Goal: Task Accomplishment & Management: Manage account settings

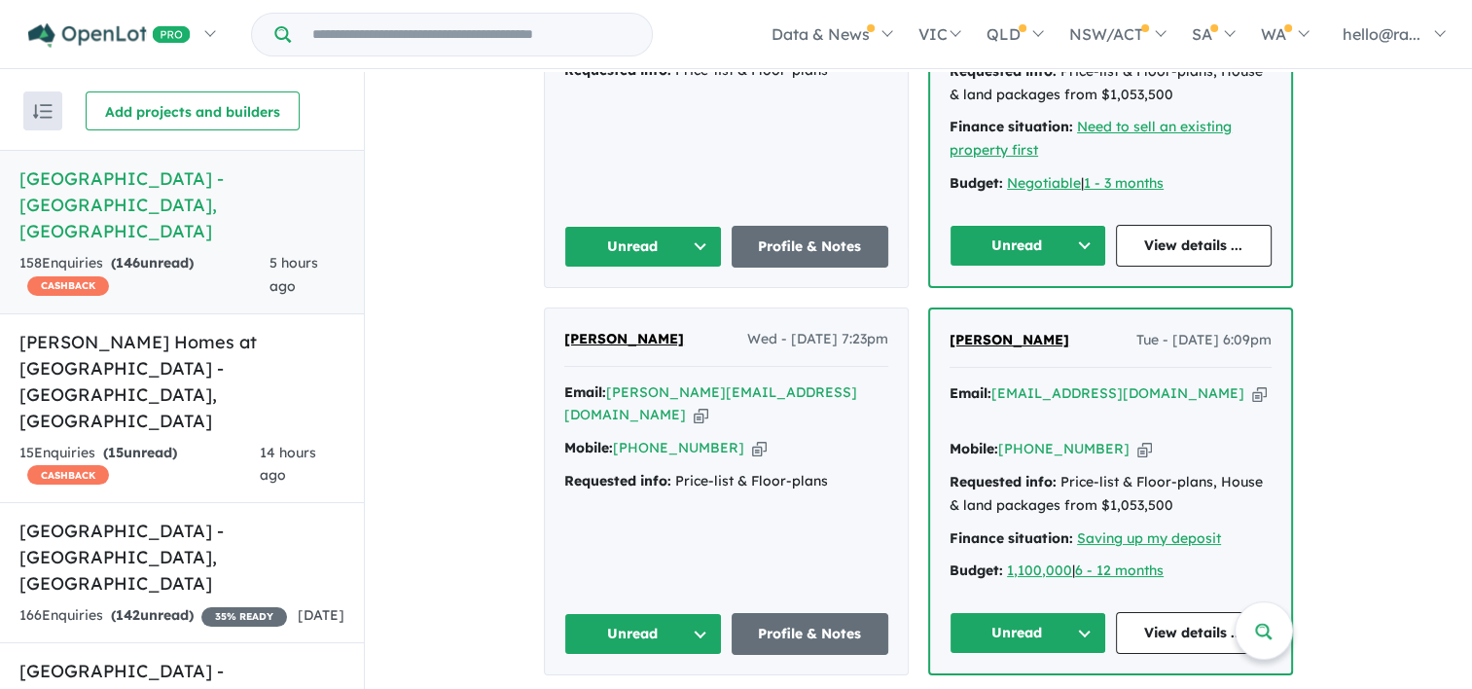
scroll to position [1790, 0]
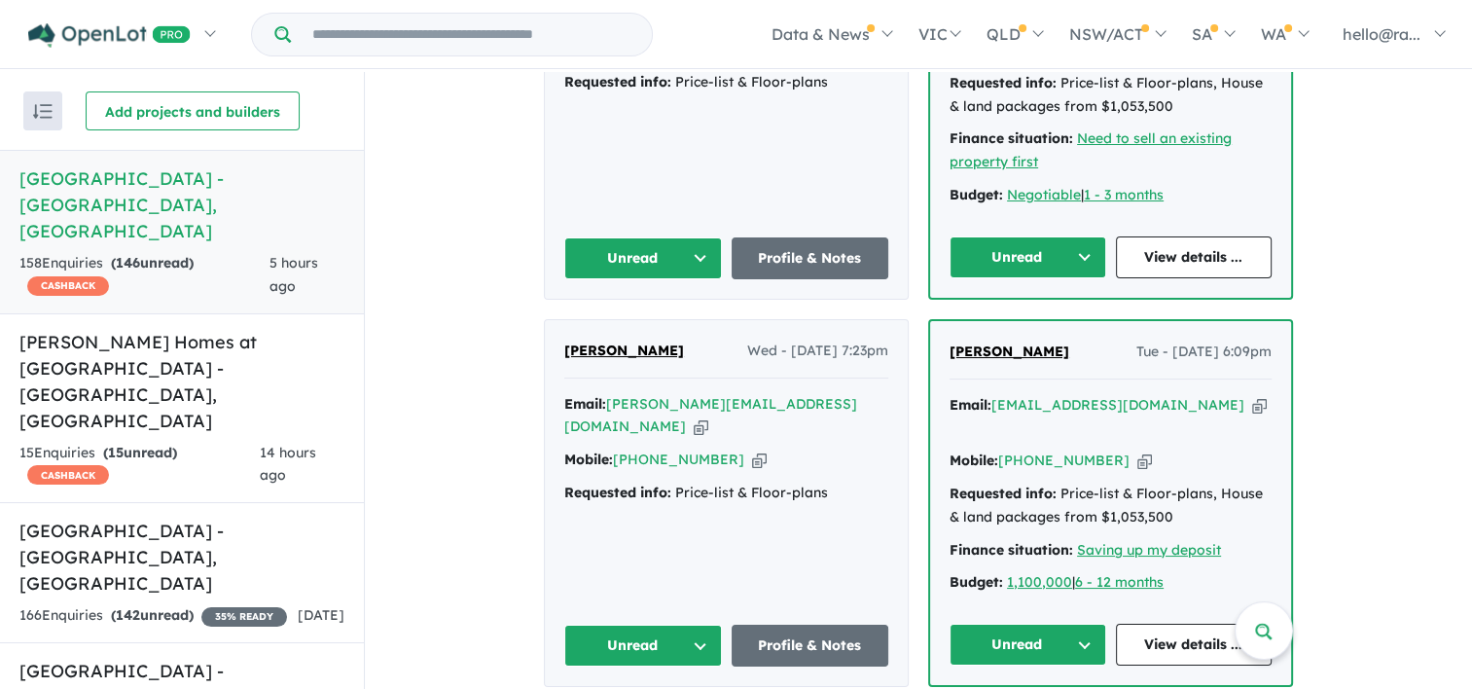
click at [1252, 395] on icon "button" at bounding box center [1259, 405] width 15 height 20
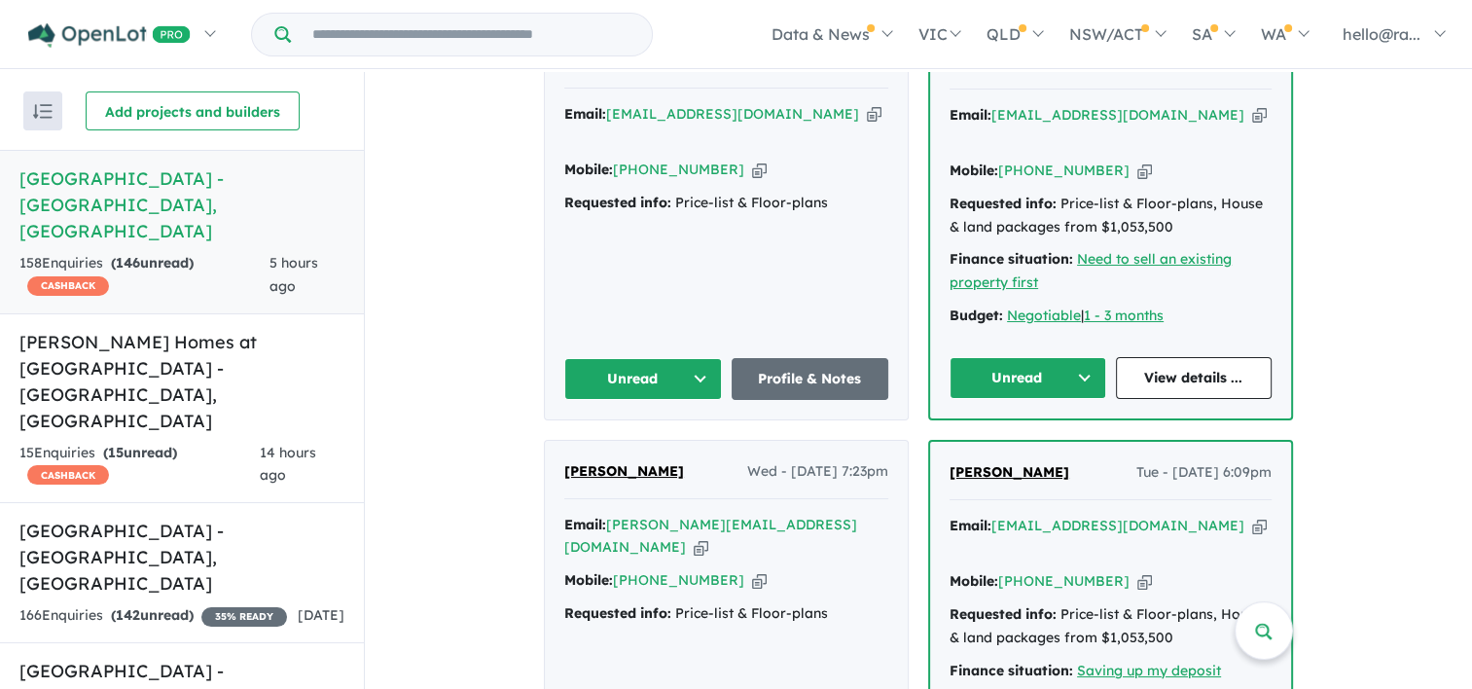
scroll to position [1498, 0]
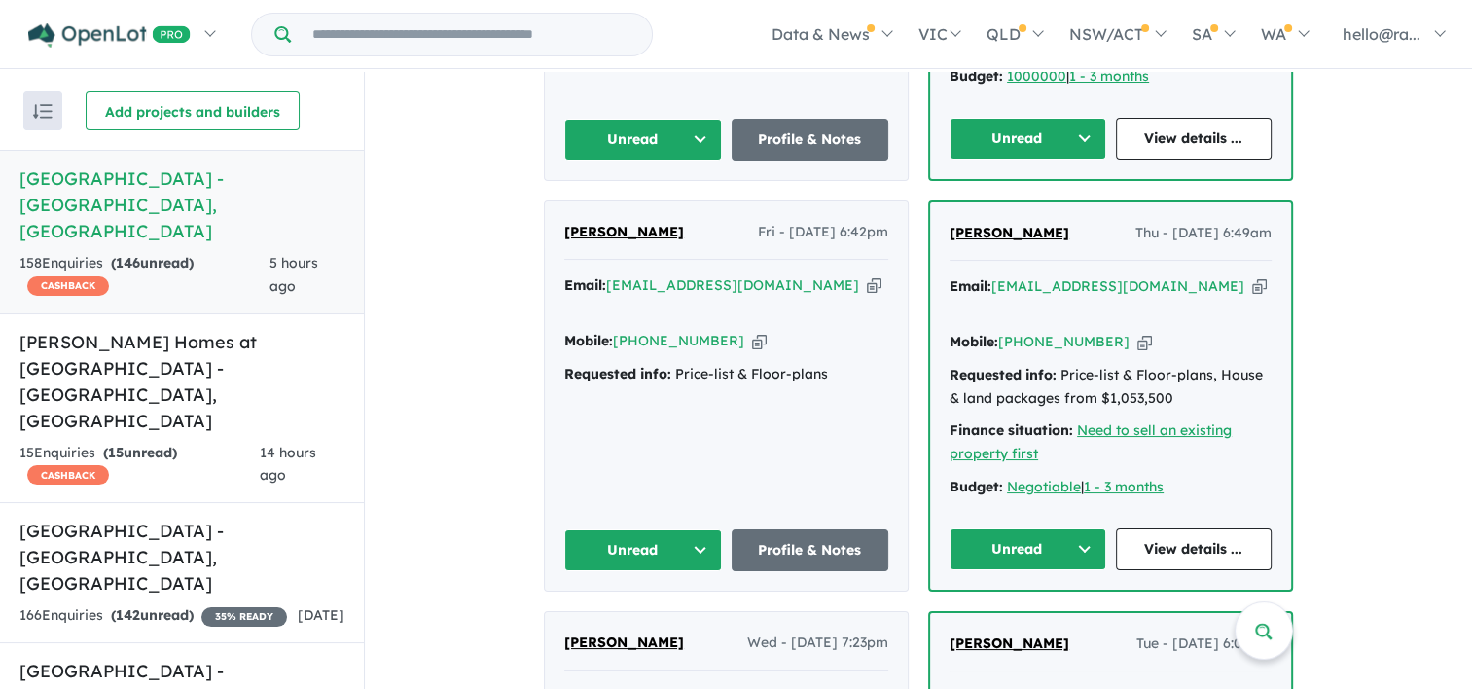
click at [1252, 276] on icon "button" at bounding box center [1259, 286] width 15 height 20
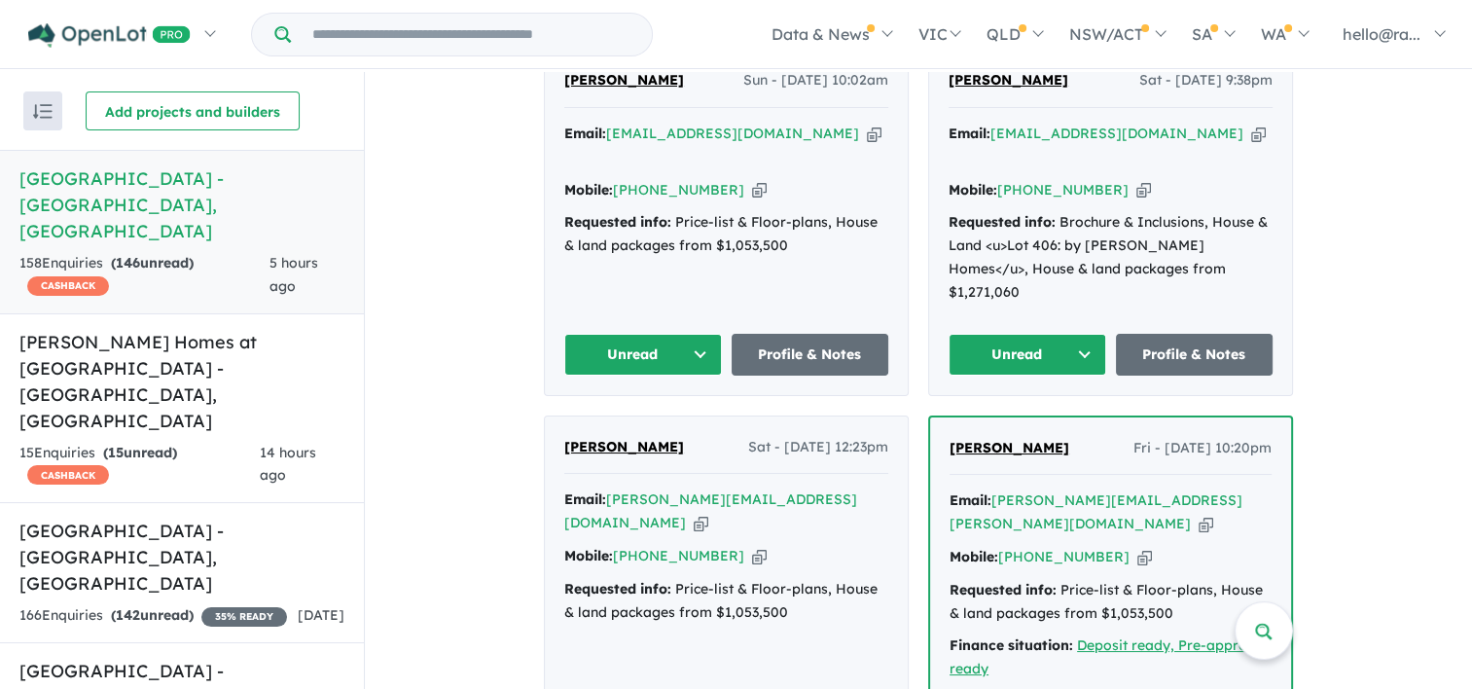
scroll to position [817, 0]
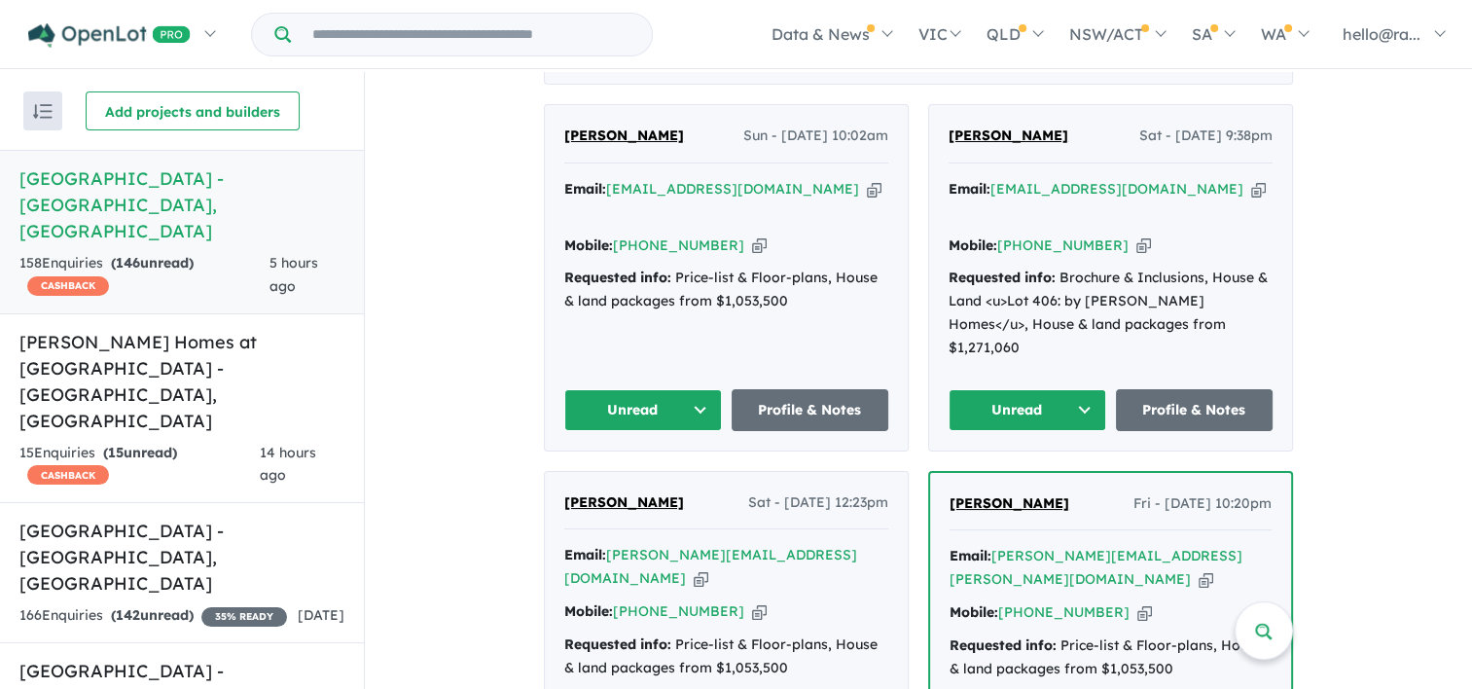
click at [867, 199] on icon "button" at bounding box center [874, 189] width 15 height 20
click at [752, 253] on icon "button" at bounding box center [759, 245] width 15 height 20
drag, startPoint x: 638, startPoint y: 181, endPoint x: 544, endPoint y: 169, distance: 95.1
click at [545, 169] on div "JONG [PERSON_NAME] - [DATE] 10:02am Email: [EMAIL_ADDRESS][DOMAIN_NAME] Copied!…" at bounding box center [726, 277] width 363 height 344
drag, startPoint x: 544, startPoint y: 169, endPoint x: 567, endPoint y: 173, distance: 23.7
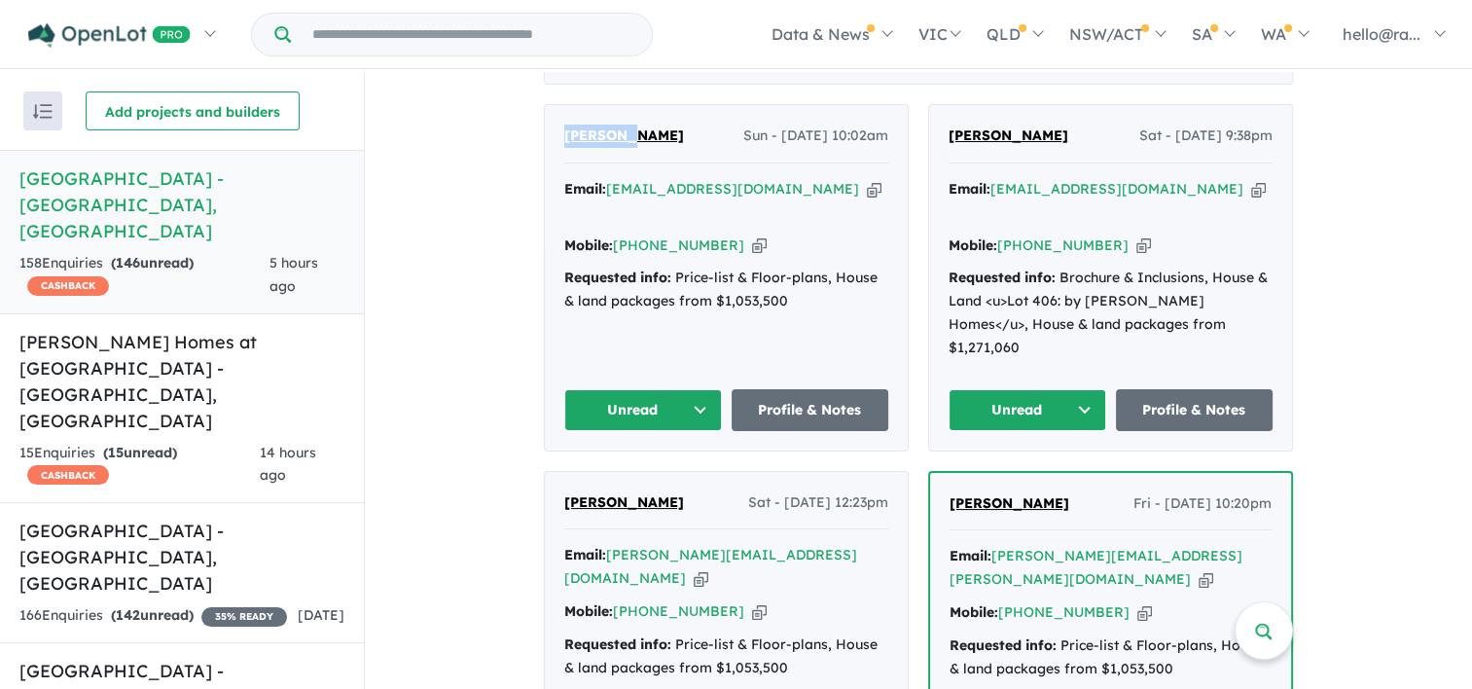
copy span "[PERSON_NAME]"
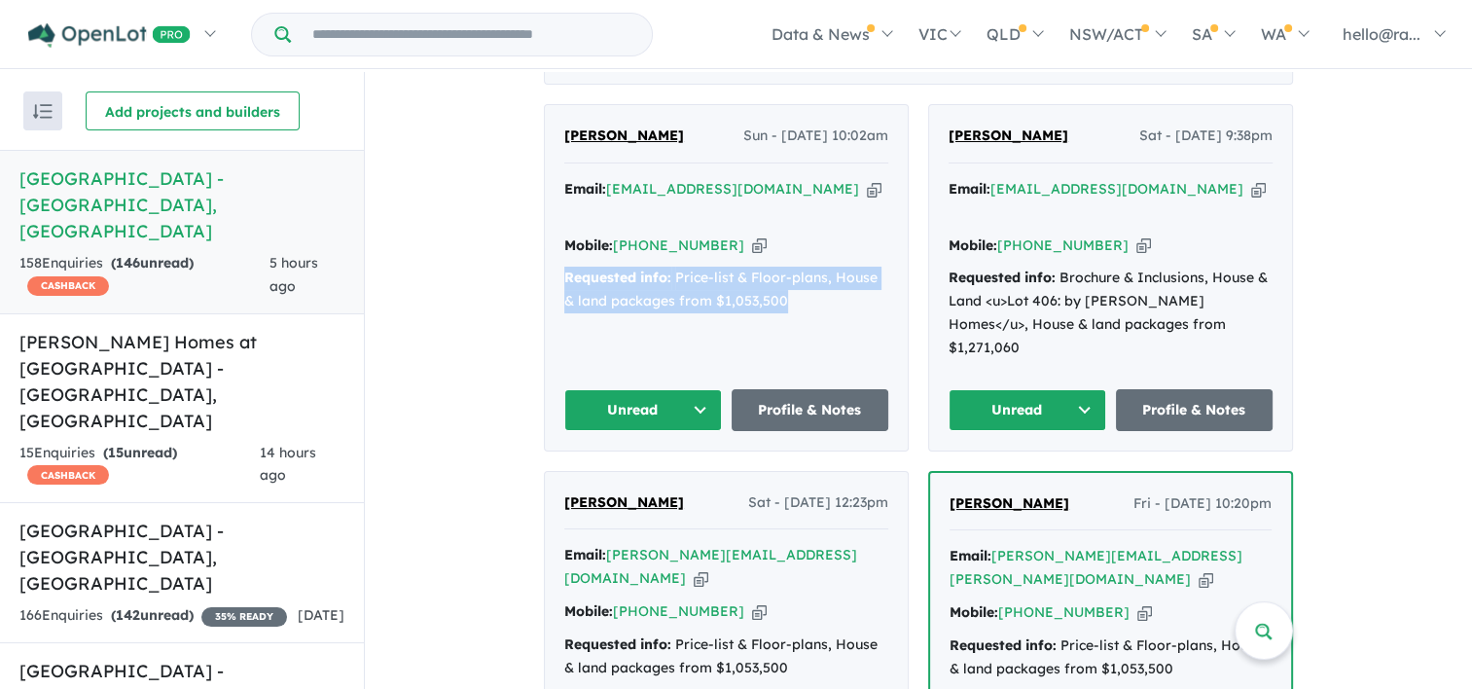
drag, startPoint x: 788, startPoint y: 317, endPoint x: 549, endPoint y: 296, distance: 240.3
click at [549, 296] on div "JONG [PERSON_NAME] - [DATE] 10:02am Email: [EMAIL_ADDRESS][DOMAIN_NAME] Copied!…" at bounding box center [726, 277] width 363 height 344
drag, startPoint x: 549, startPoint y: 296, endPoint x: 584, endPoint y: 301, distance: 35.4
copy div "Requested info: Price-list & Floor-plans, House & land packages from $1,053,500"
click at [168, 346] on h5 "[PERSON_NAME] Homes at [GEOGRAPHIC_DATA] - [GEOGRAPHIC_DATA] , [GEOGRAPHIC_DATA]" at bounding box center [181, 381] width 325 height 105
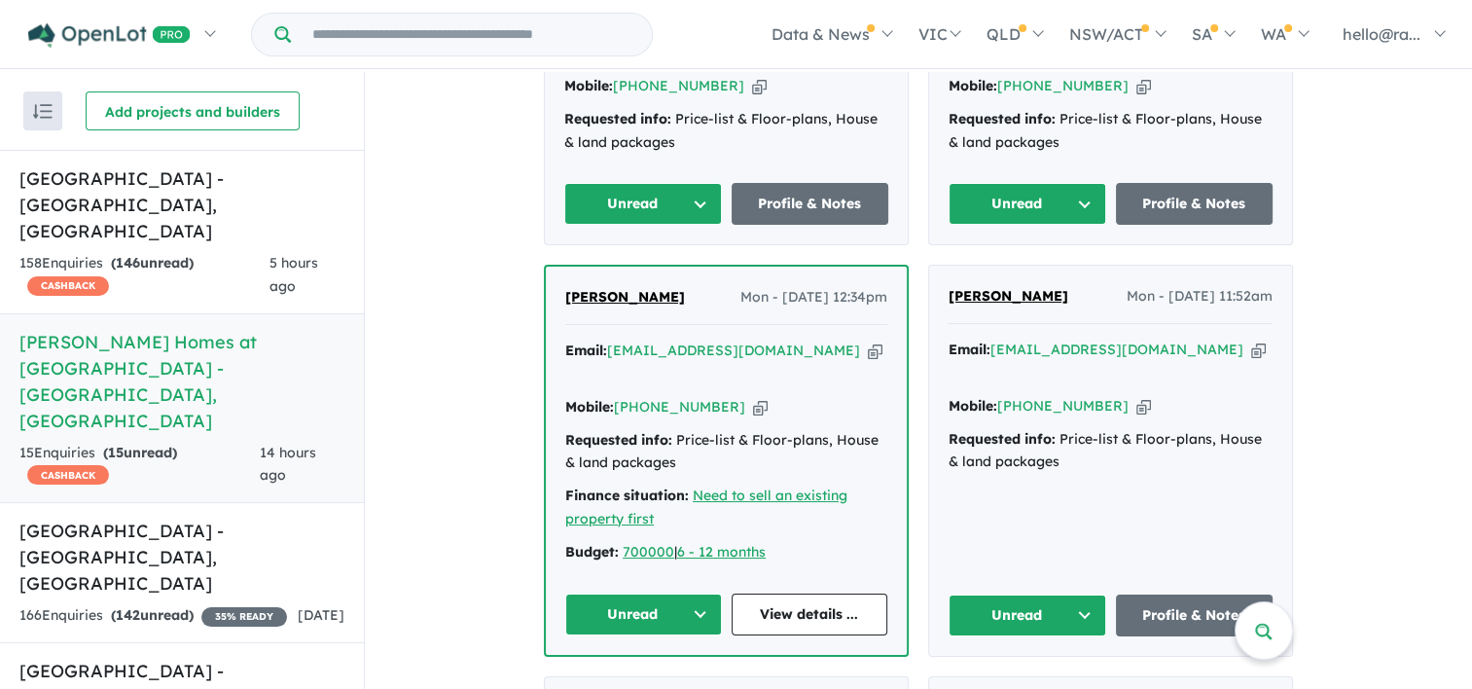
scroll to position [1109, 0]
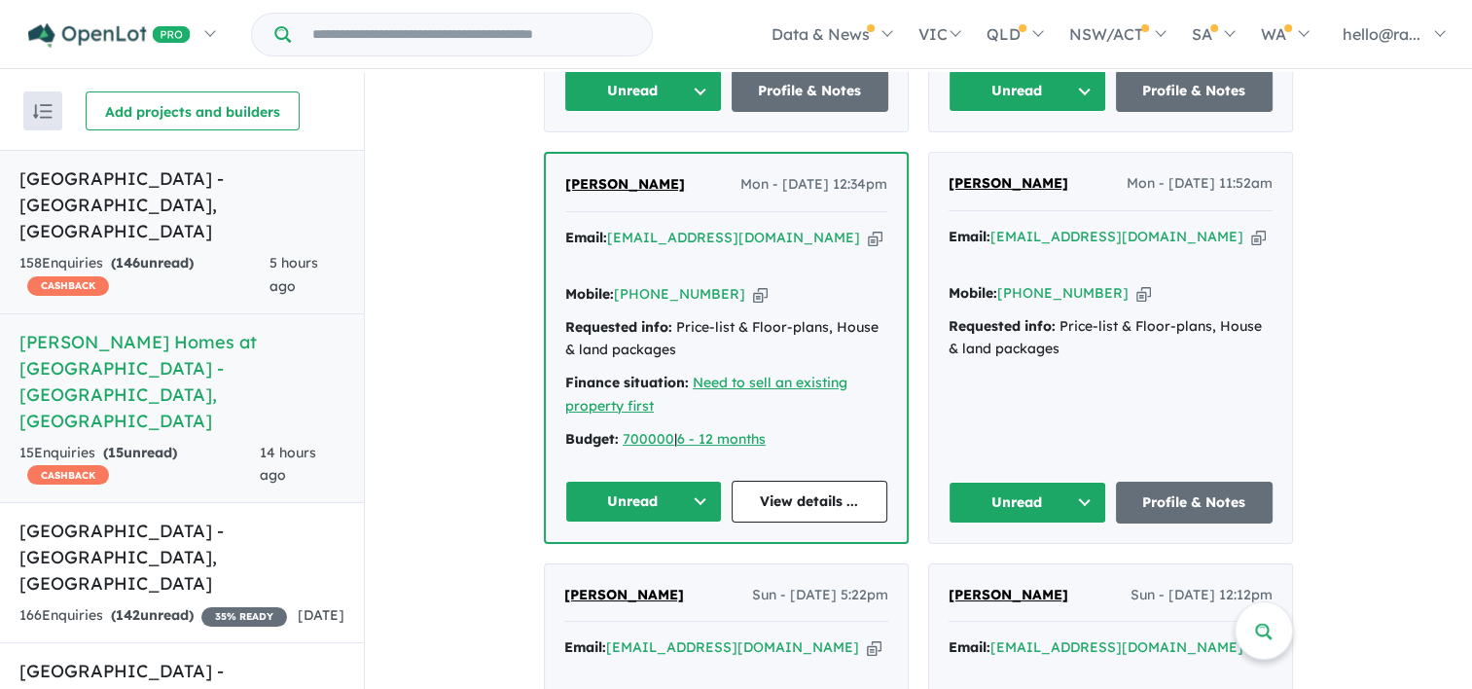
click at [165, 211] on h5 "[GEOGRAPHIC_DATA] - [GEOGRAPHIC_DATA] , [GEOGRAPHIC_DATA]" at bounding box center [181, 204] width 325 height 79
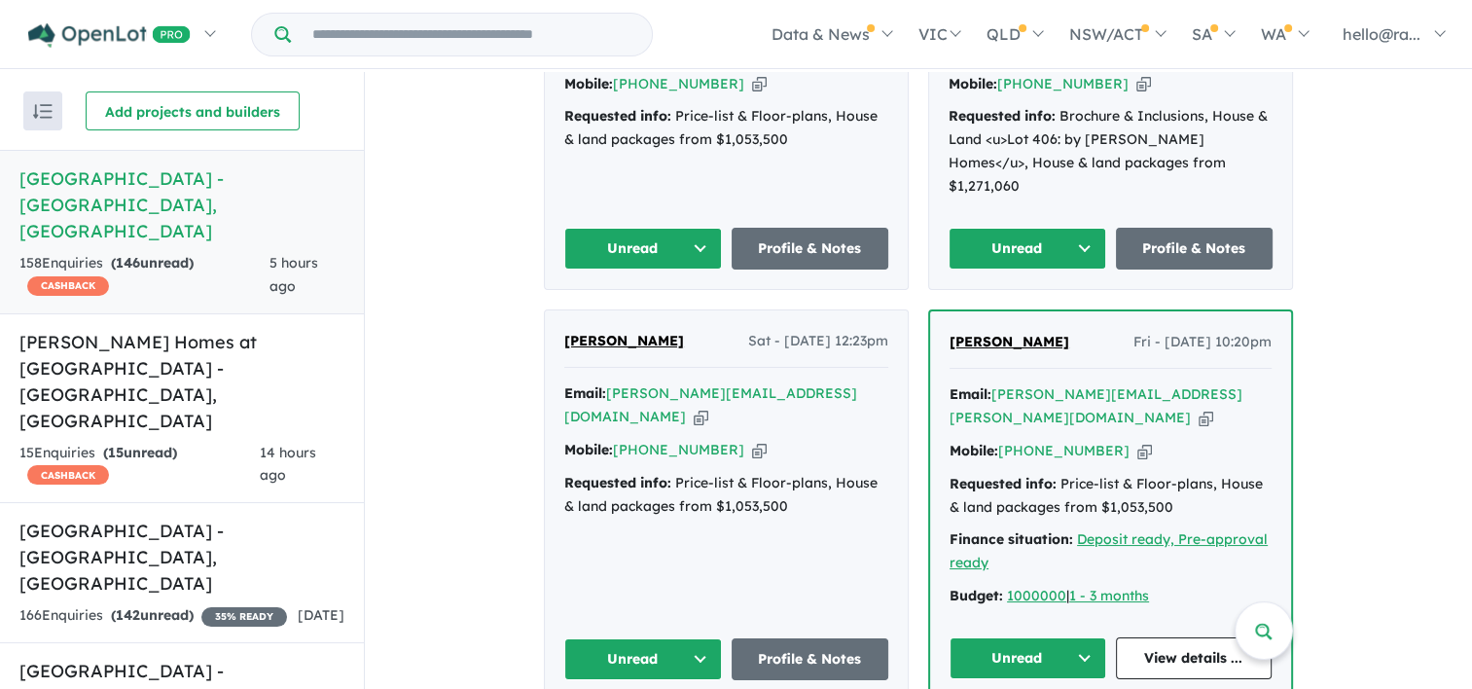
scroll to position [1109, 0]
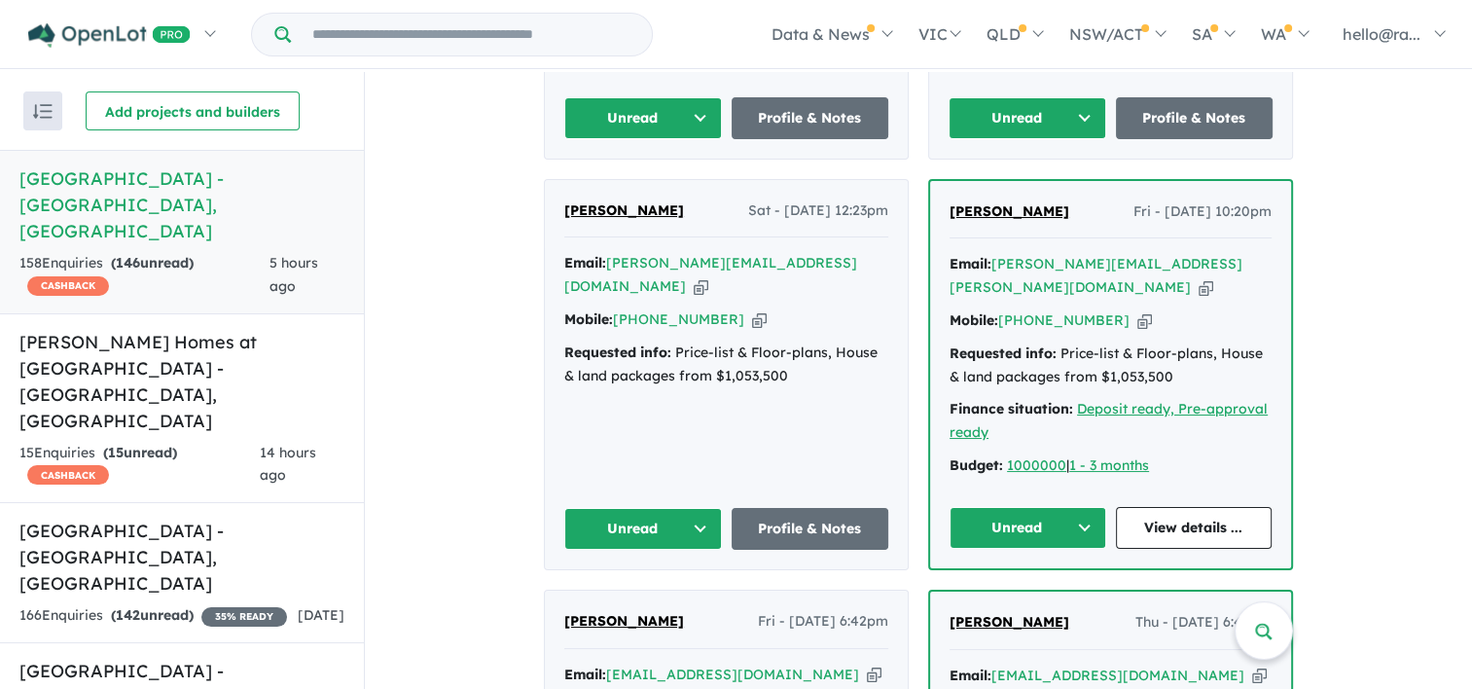
click at [1204, 277] on icon "button" at bounding box center [1206, 287] width 15 height 20
click at [1200, 277] on icon "button" at bounding box center [1206, 287] width 15 height 20
click at [179, 442] on div "15 Enquir ies ( 15 unread) CASHBACK" at bounding box center [139, 465] width 240 height 47
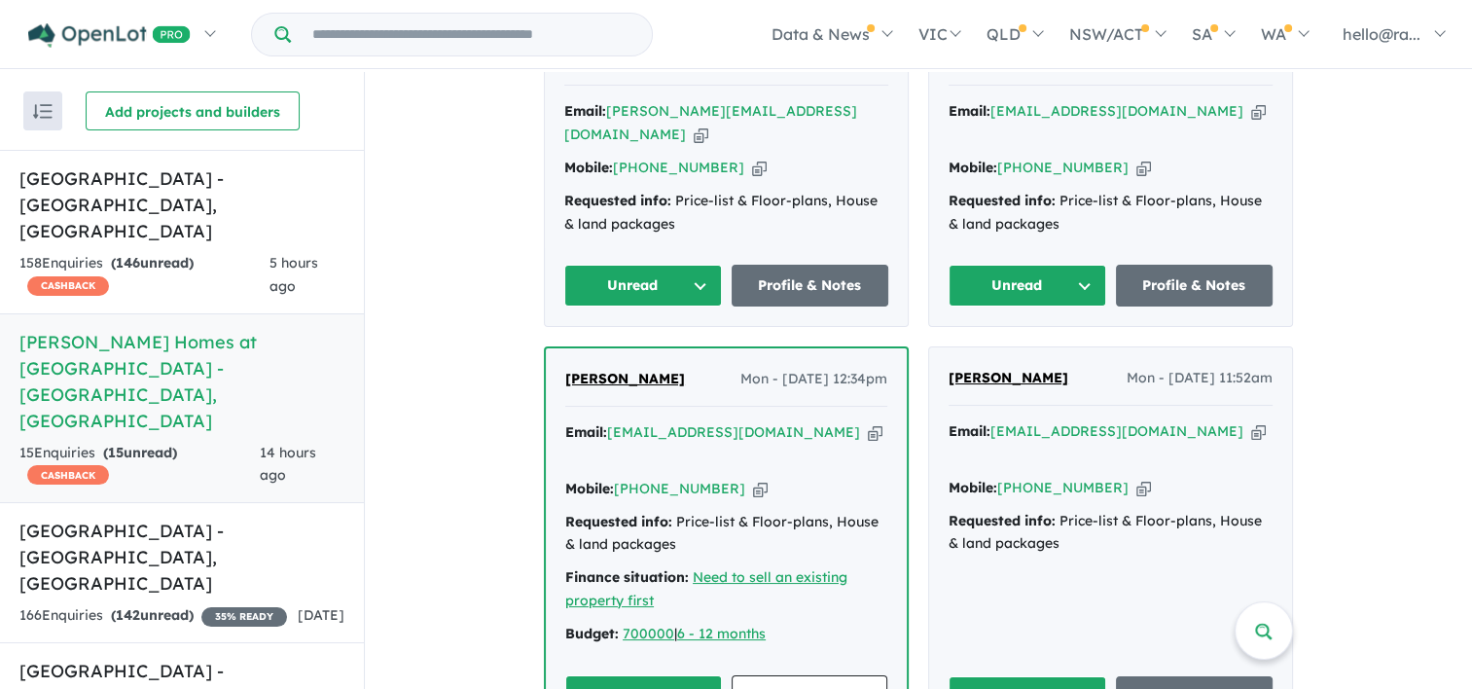
scroll to position [623, 0]
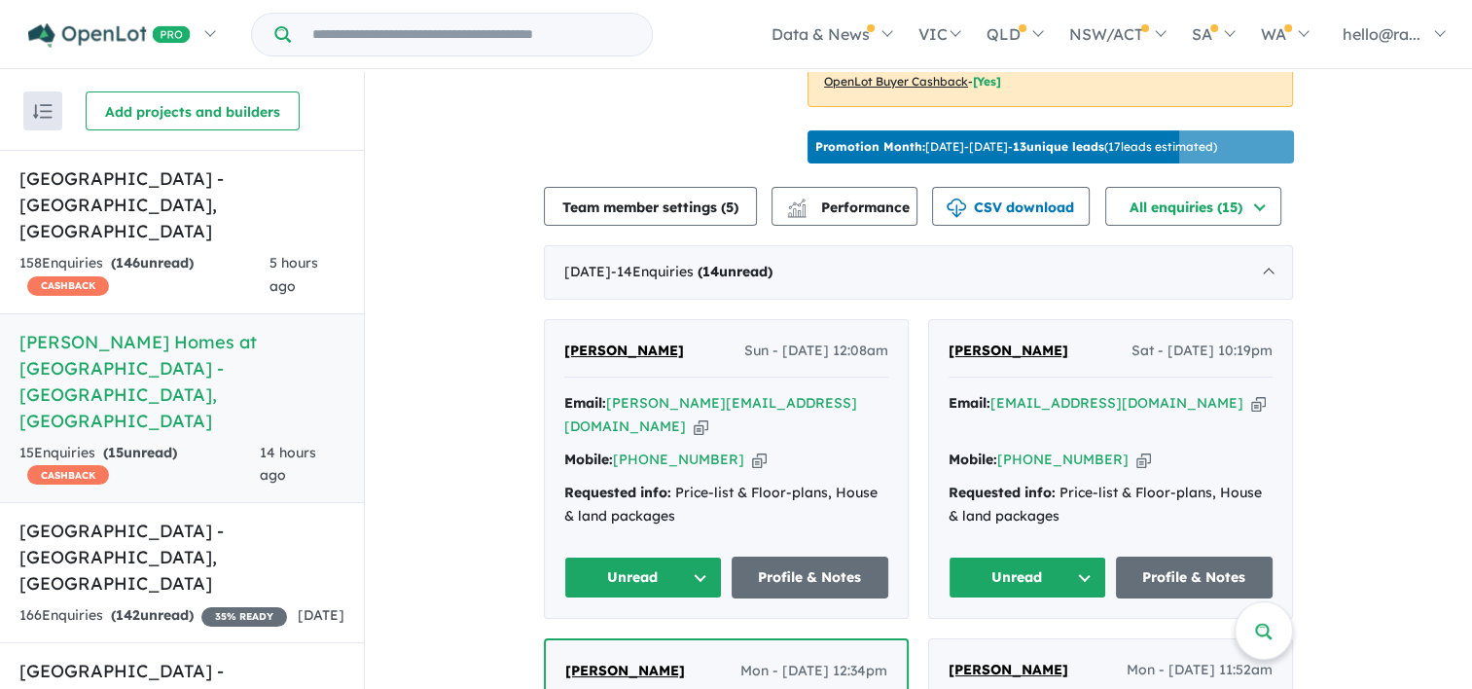
click at [1251, 413] on icon "button" at bounding box center [1258, 403] width 15 height 20
click at [1136, 449] on icon "button" at bounding box center [1143, 459] width 15 height 20
click at [1251, 413] on icon "button" at bounding box center [1258, 403] width 15 height 20
drag, startPoint x: 1064, startPoint y: 509, endPoint x: 925, endPoint y: 488, distance: 140.6
click at [929, 488] on div "[PERSON_NAME] Sat - [DATE] 10:19pm Email: [EMAIL_ADDRESS][DOMAIN_NAME] Copied! …" at bounding box center [1110, 469] width 363 height 299
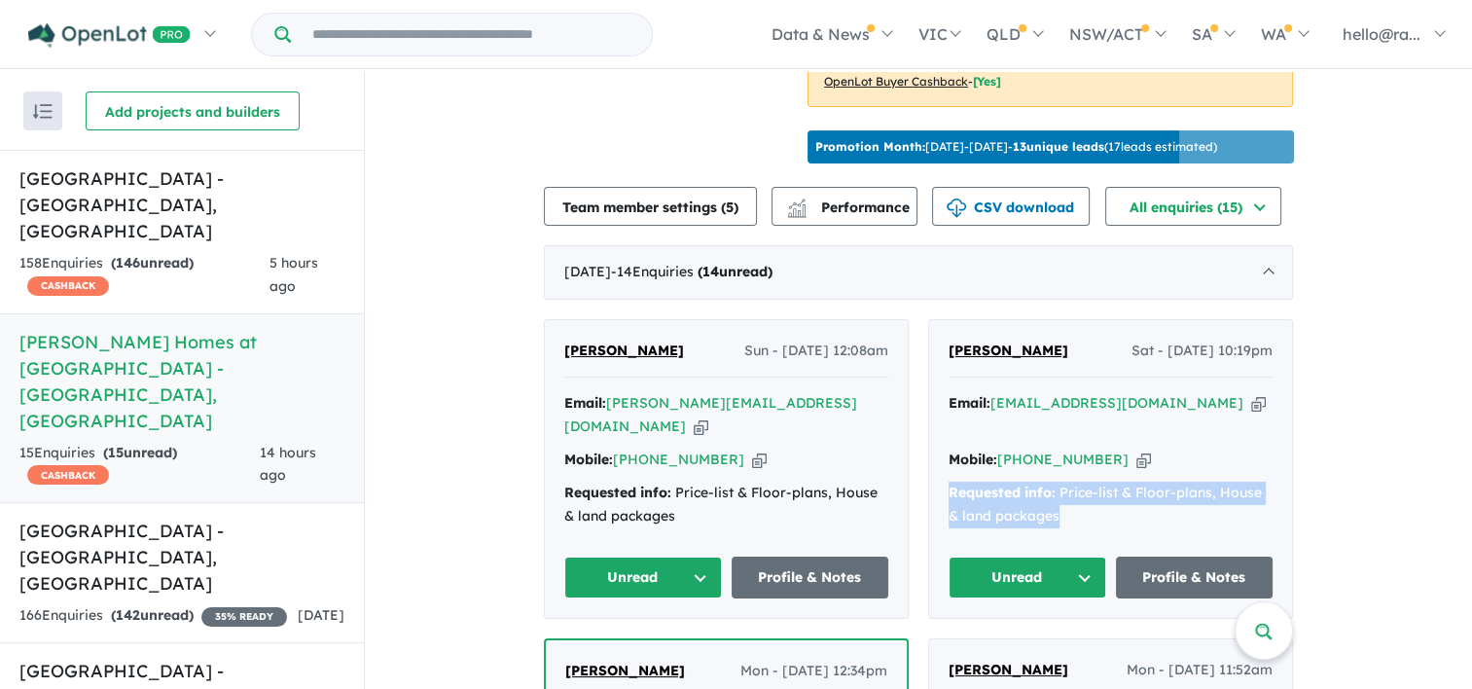
drag, startPoint x: 925, startPoint y: 488, endPoint x: 961, endPoint y: 498, distance: 37.3
copy div "Requested info: Price-list & Floor-plans, House & land packages"
